Goal: Information Seeking & Learning: Learn about a topic

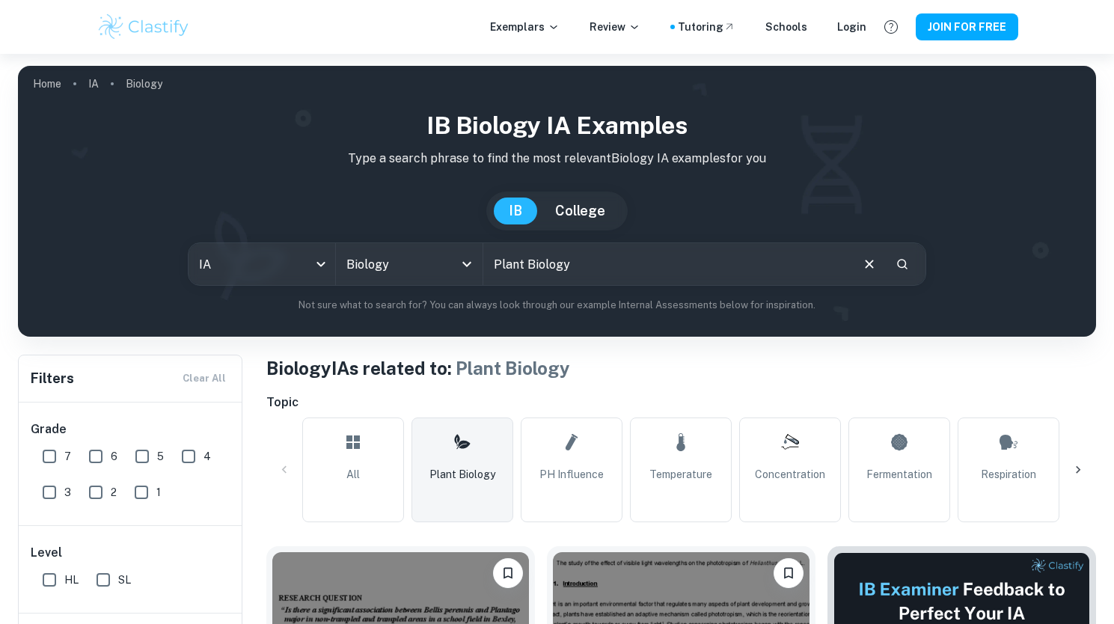
scroll to position [411, 0]
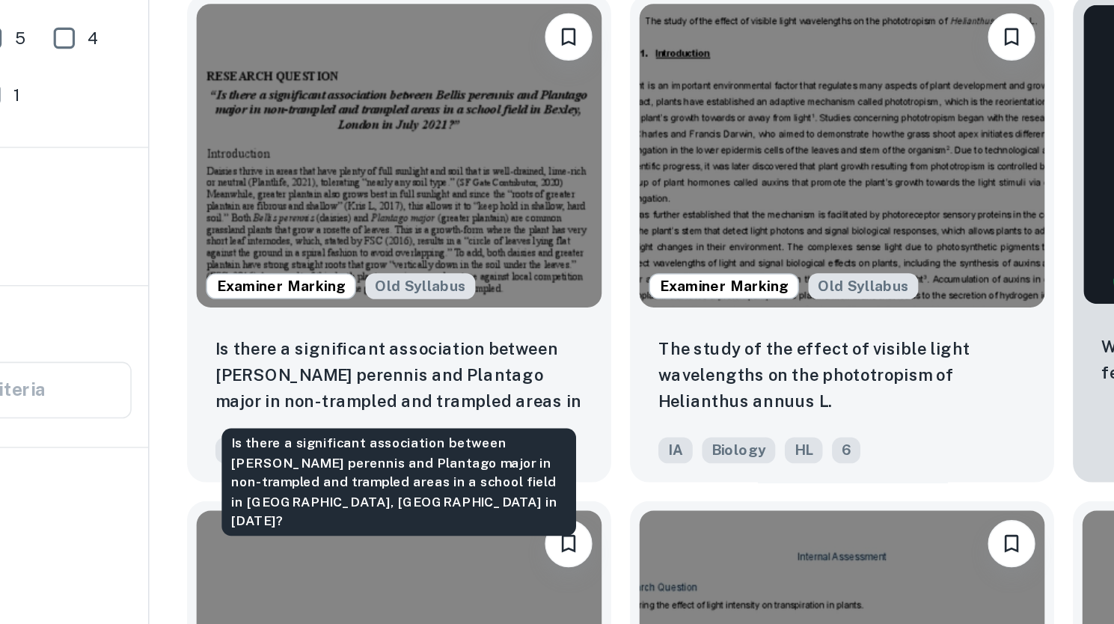
click at [402, 380] on p "Is there a significant association between [PERSON_NAME] perennis and Plantago …" at bounding box center [400, 377] width 233 height 51
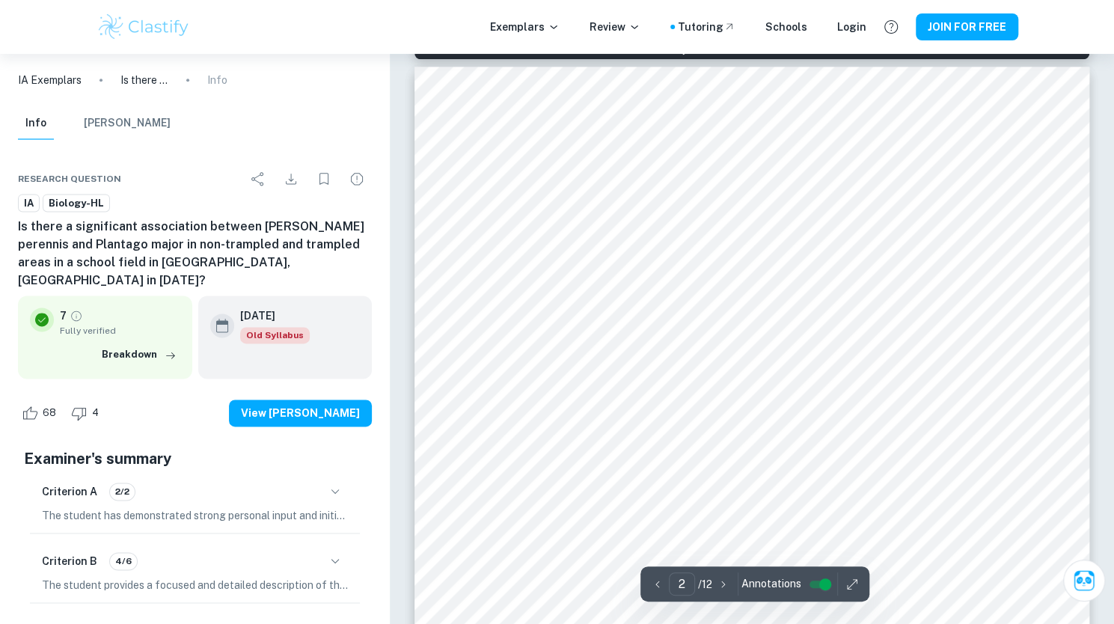
scroll to position [1070, 0]
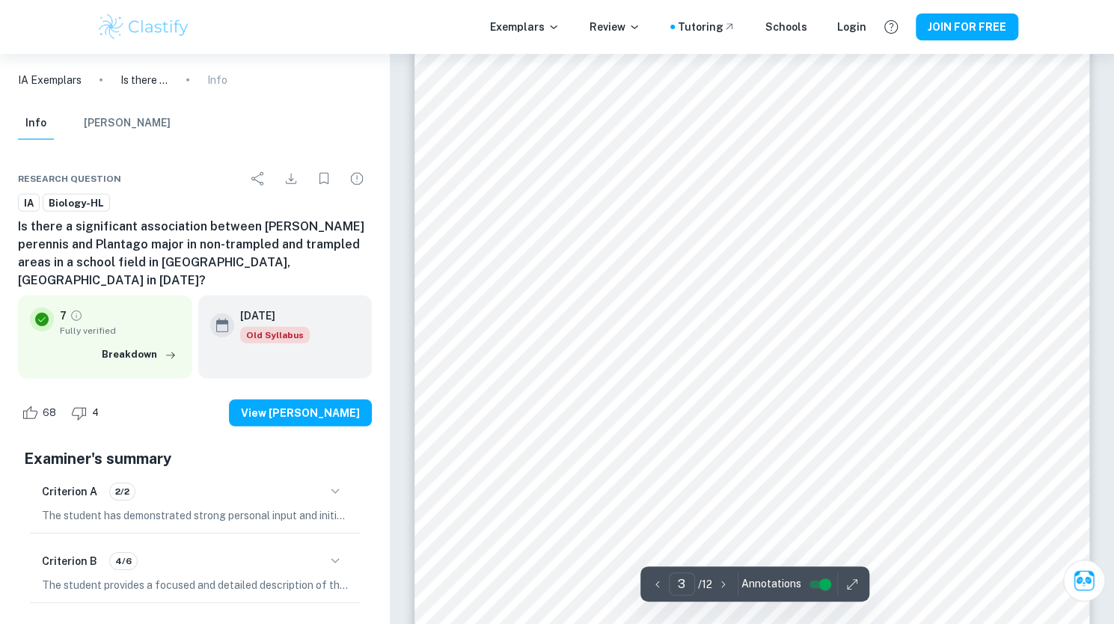
type input "4"
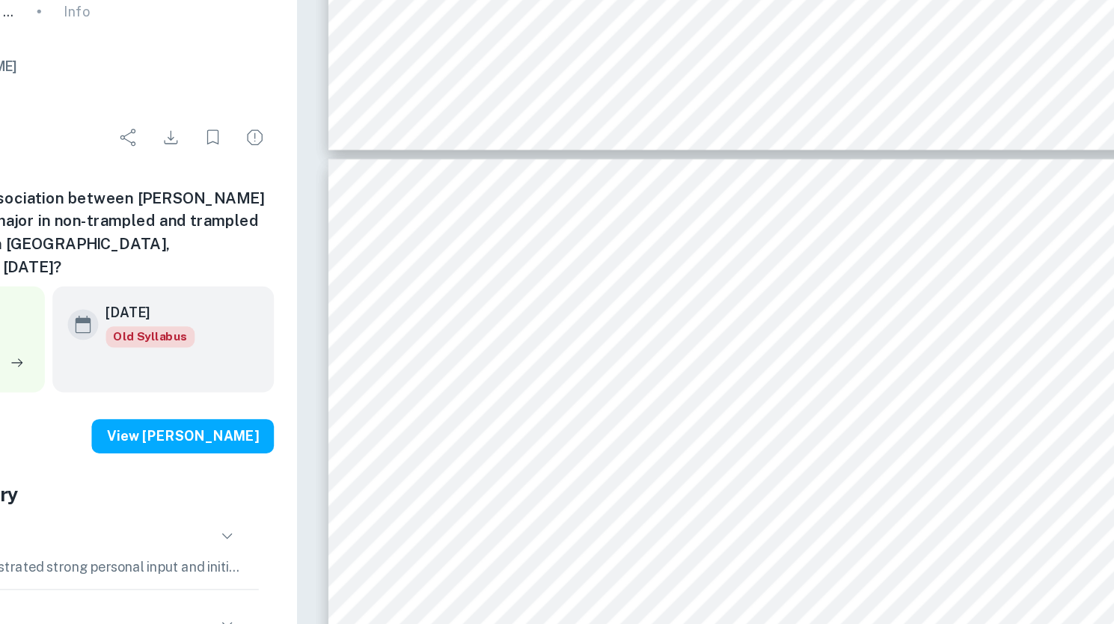
scroll to position [2972, 0]
